Goal: Information Seeking & Learning: Learn about a topic

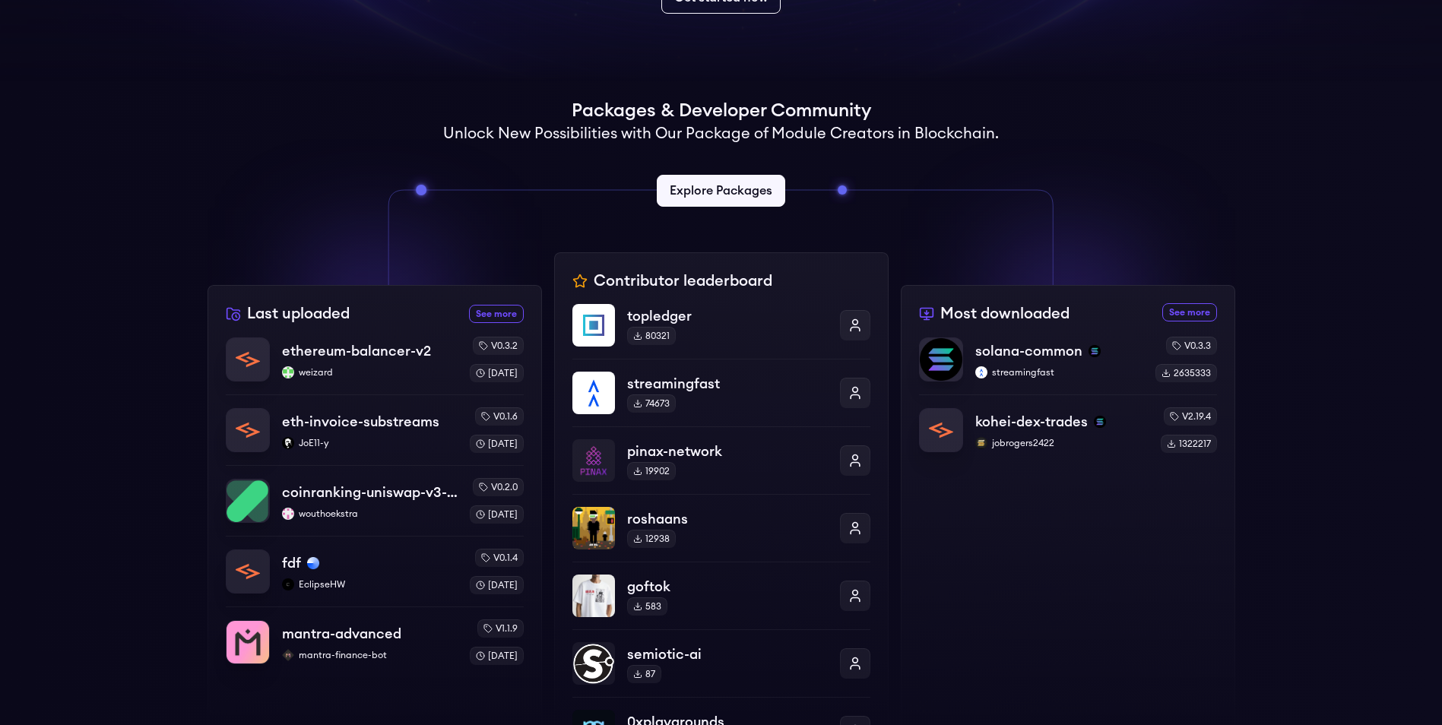
scroll to position [152, 0]
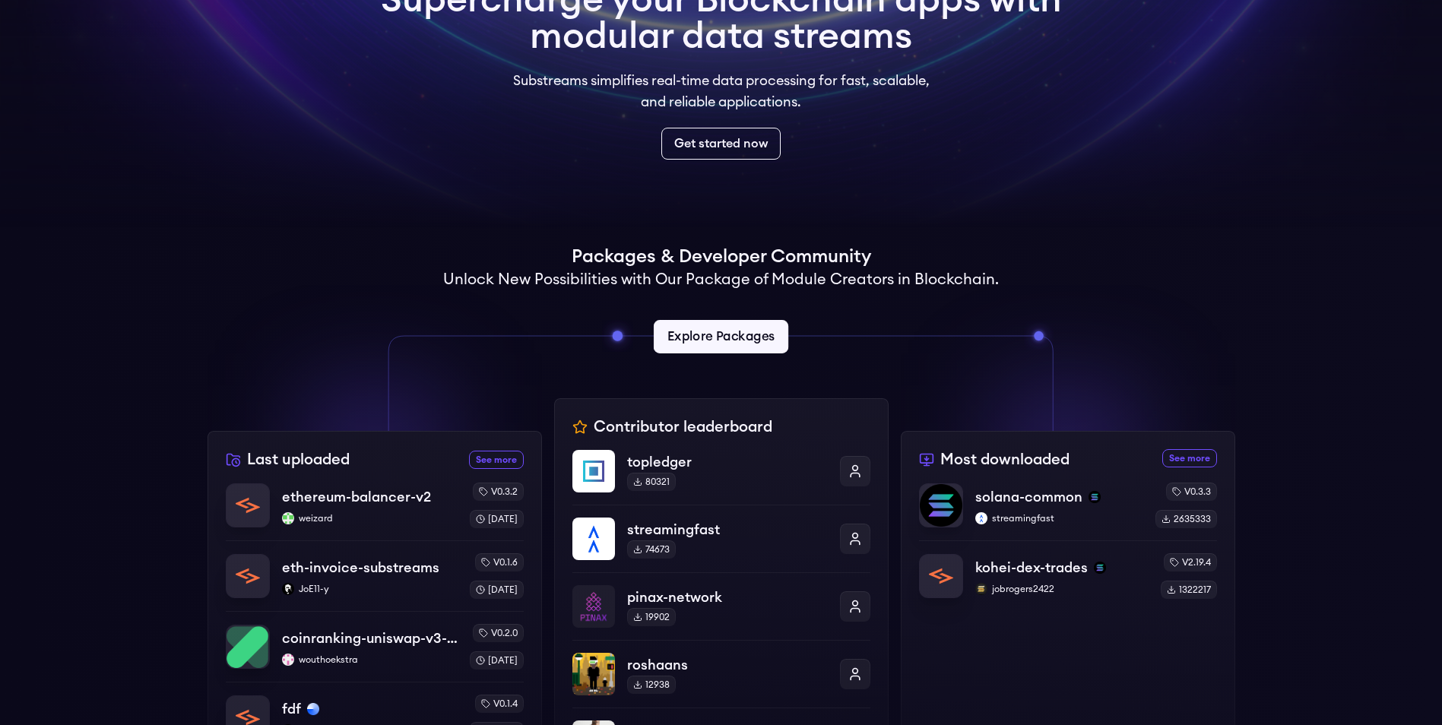
click at [719, 339] on link "Explore Packages" at bounding box center [721, 336] width 135 height 33
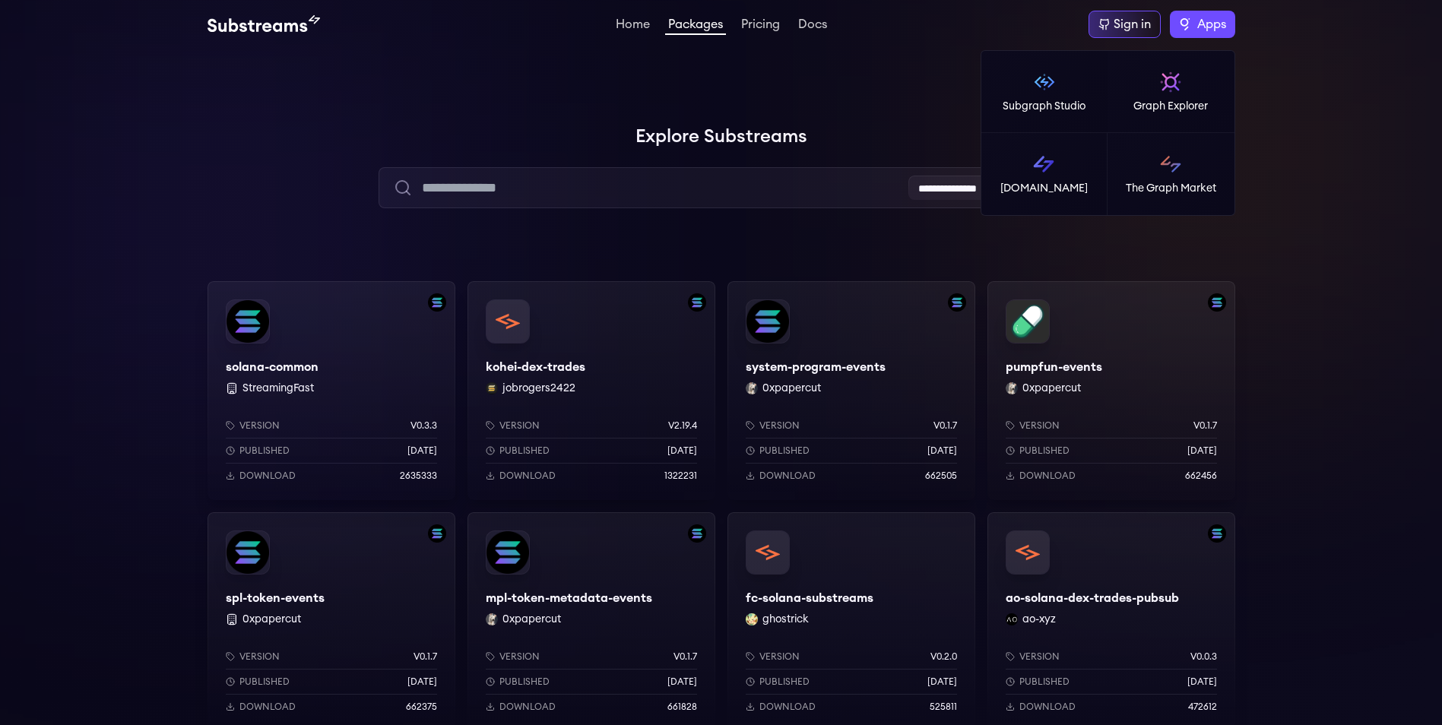
click at [1210, 14] on label "Apps" at bounding box center [1202, 24] width 65 height 27
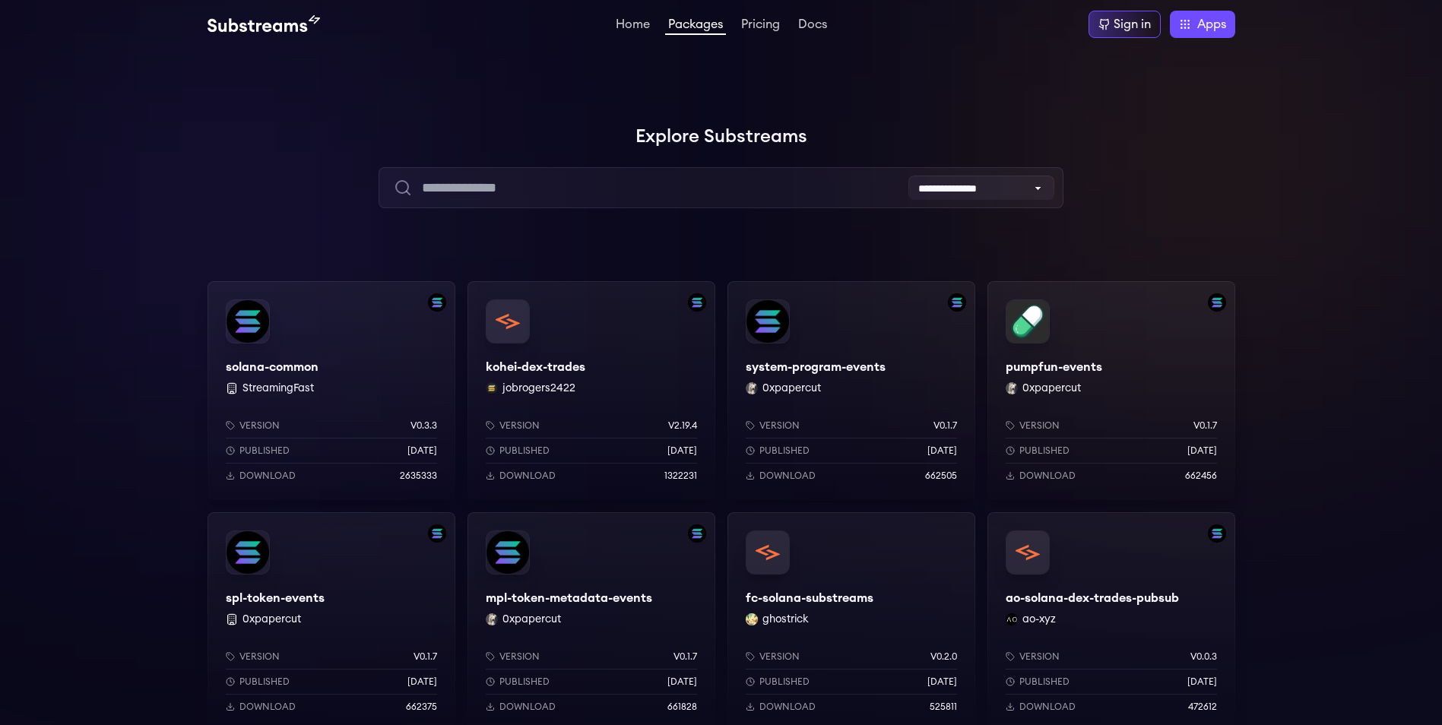
click at [1273, 249] on div at bounding box center [1214, 152] width 456 height 456
click at [1048, 331] on div "pumpfun-events 0xpapercut Version v0.1.7 Published 8 months ago Download 662456" at bounding box center [1112, 390] width 248 height 219
